Goal: Transaction & Acquisition: Purchase product/service

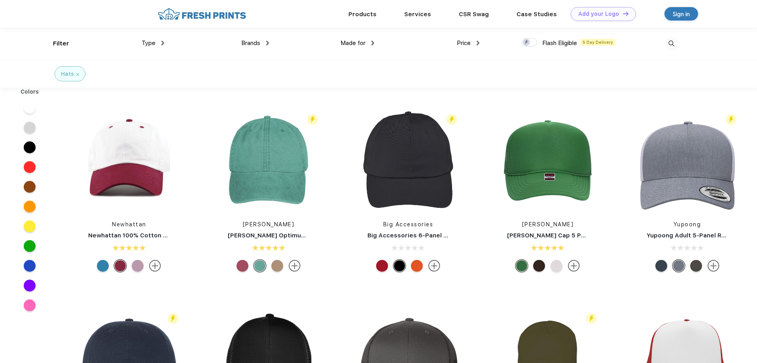
click at [136, 265] on div at bounding box center [138, 266] width 12 height 12
click at [117, 268] on div at bounding box center [120, 266] width 12 height 12
click at [156, 265] on img at bounding box center [155, 266] width 12 height 12
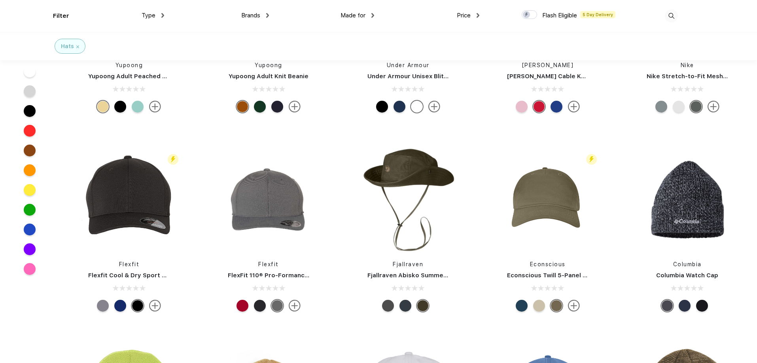
scroll to position [910, 0]
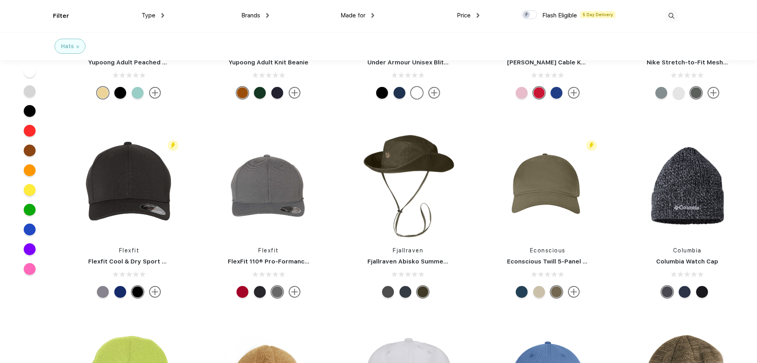
click at [572, 291] on img at bounding box center [574, 292] width 12 height 12
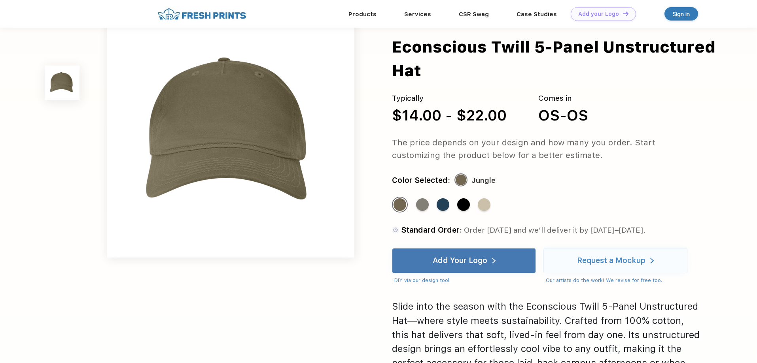
scroll to position [40, 0]
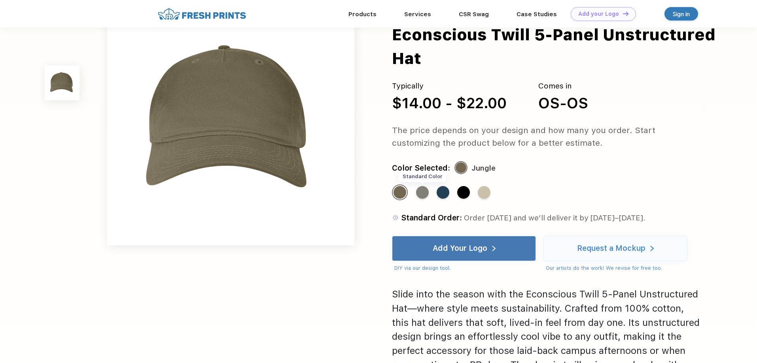
click at [425, 193] on div "Standard Color" at bounding box center [422, 192] width 13 height 13
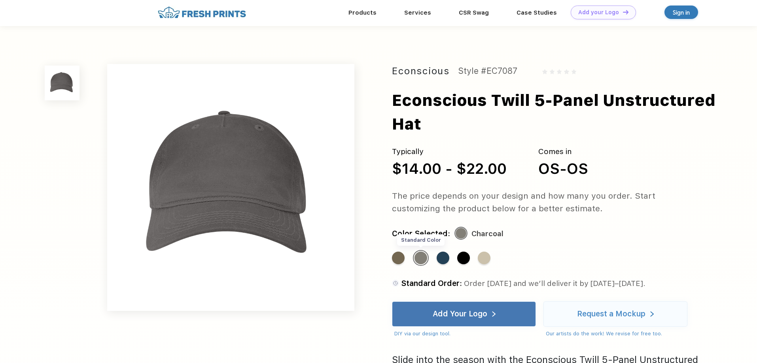
scroll to position [0, 0]
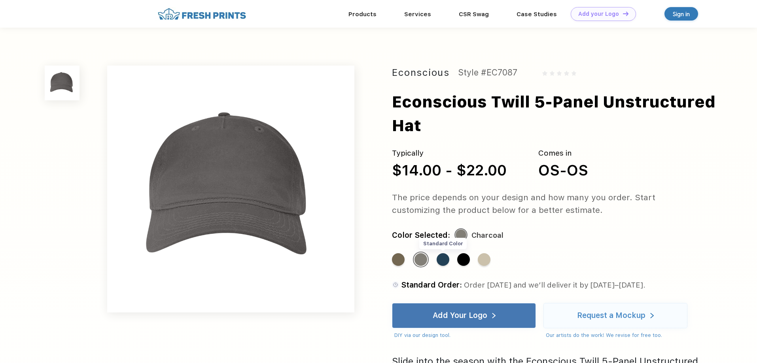
click at [443, 263] on div "Standard Color" at bounding box center [443, 260] width 13 height 13
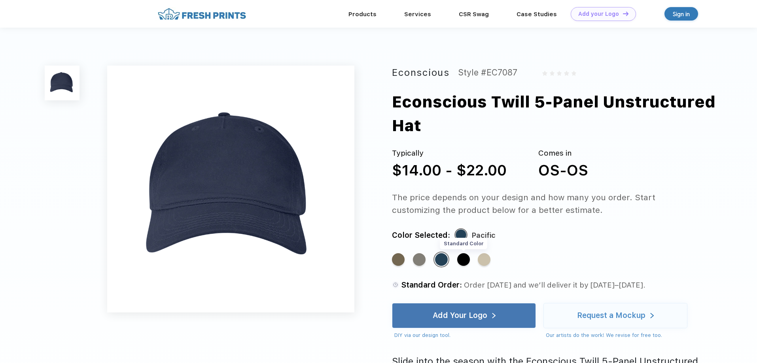
click at [466, 257] on div "Standard Color" at bounding box center [463, 260] width 13 height 13
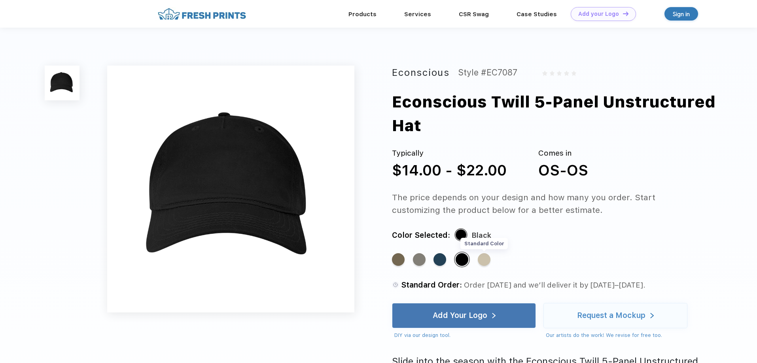
click at [486, 259] on div "Standard Color" at bounding box center [484, 260] width 13 height 13
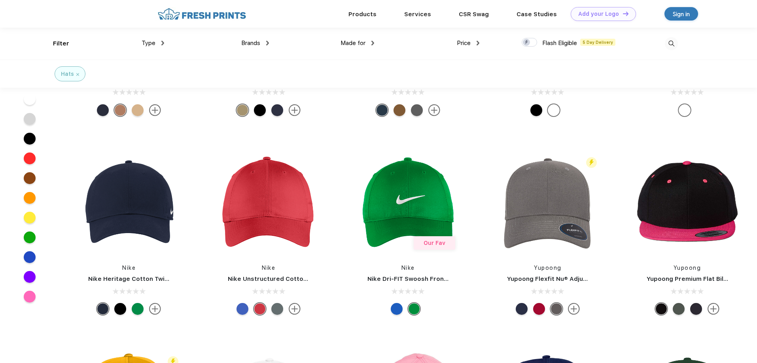
scroll to position [1661, 0]
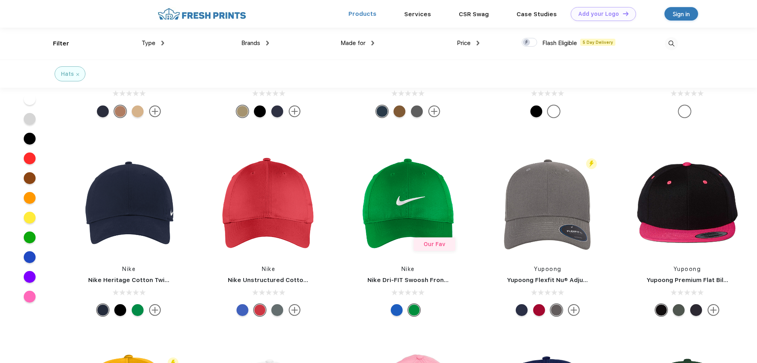
click at [366, 16] on link "Products" at bounding box center [362, 13] width 28 height 7
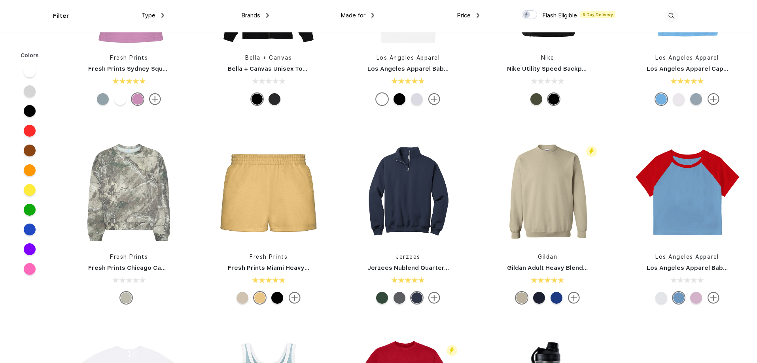
scroll to position [515, 0]
